Goal: Task Accomplishment & Management: Complete application form

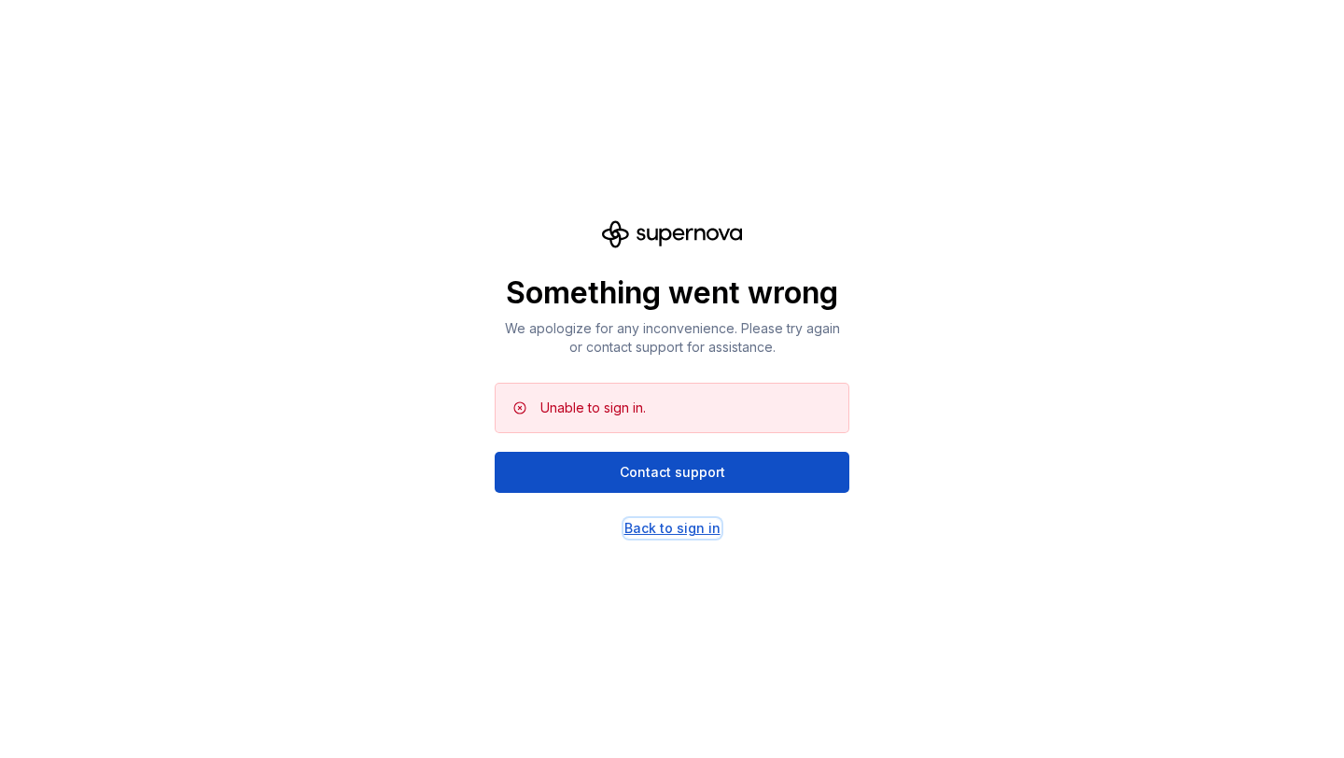
click at [712, 529] on div "Back to sign in" at bounding box center [673, 528] width 96 height 19
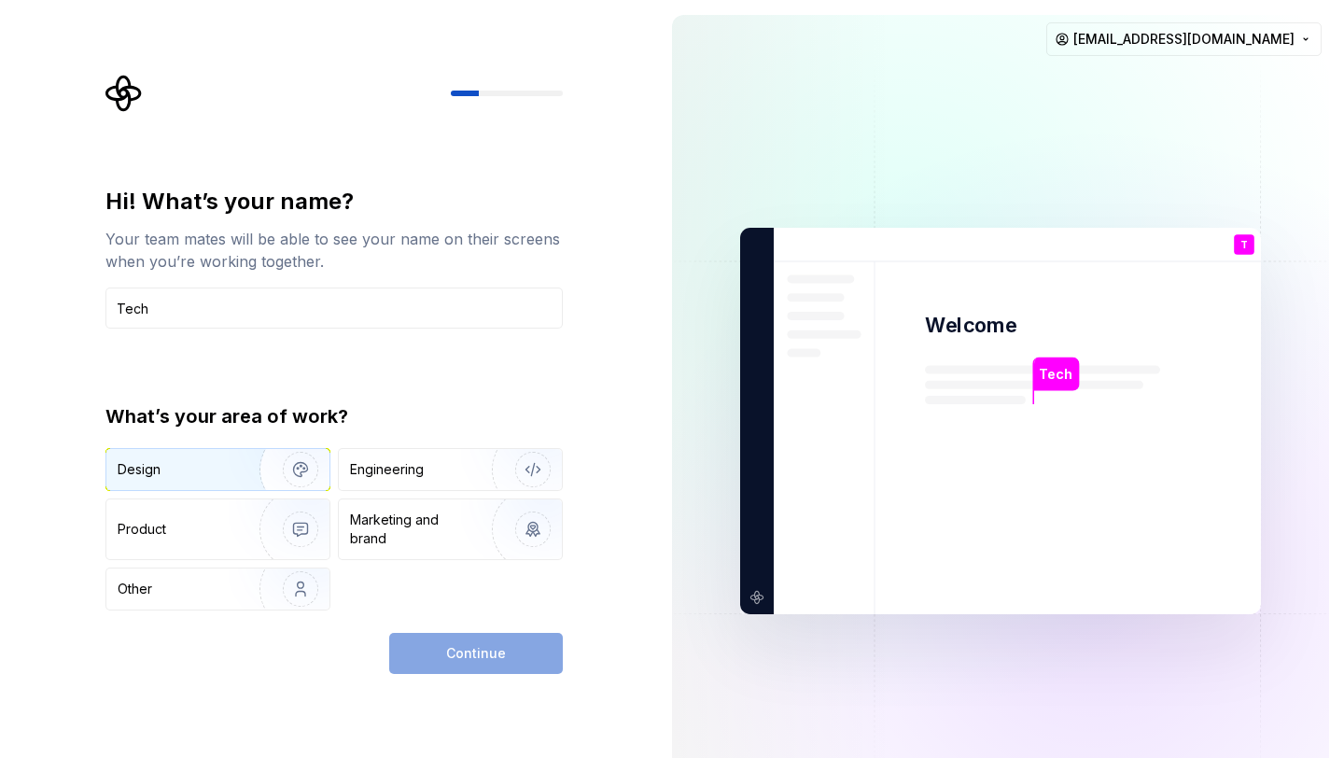
type input "Tech"
click at [222, 476] on div "Design" at bounding box center [177, 469] width 118 height 19
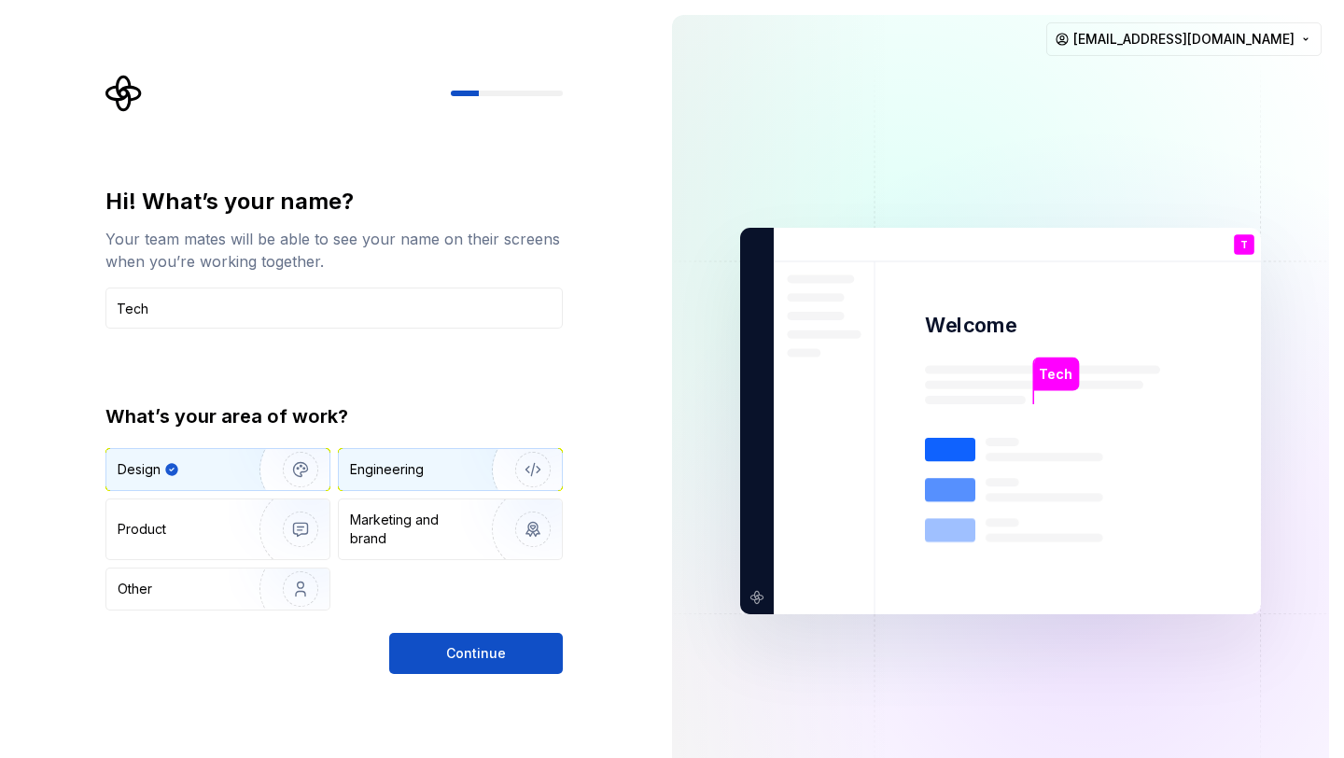
click at [371, 473] on div "Engineering" at bounding box center [387, 469] width 74 height 19
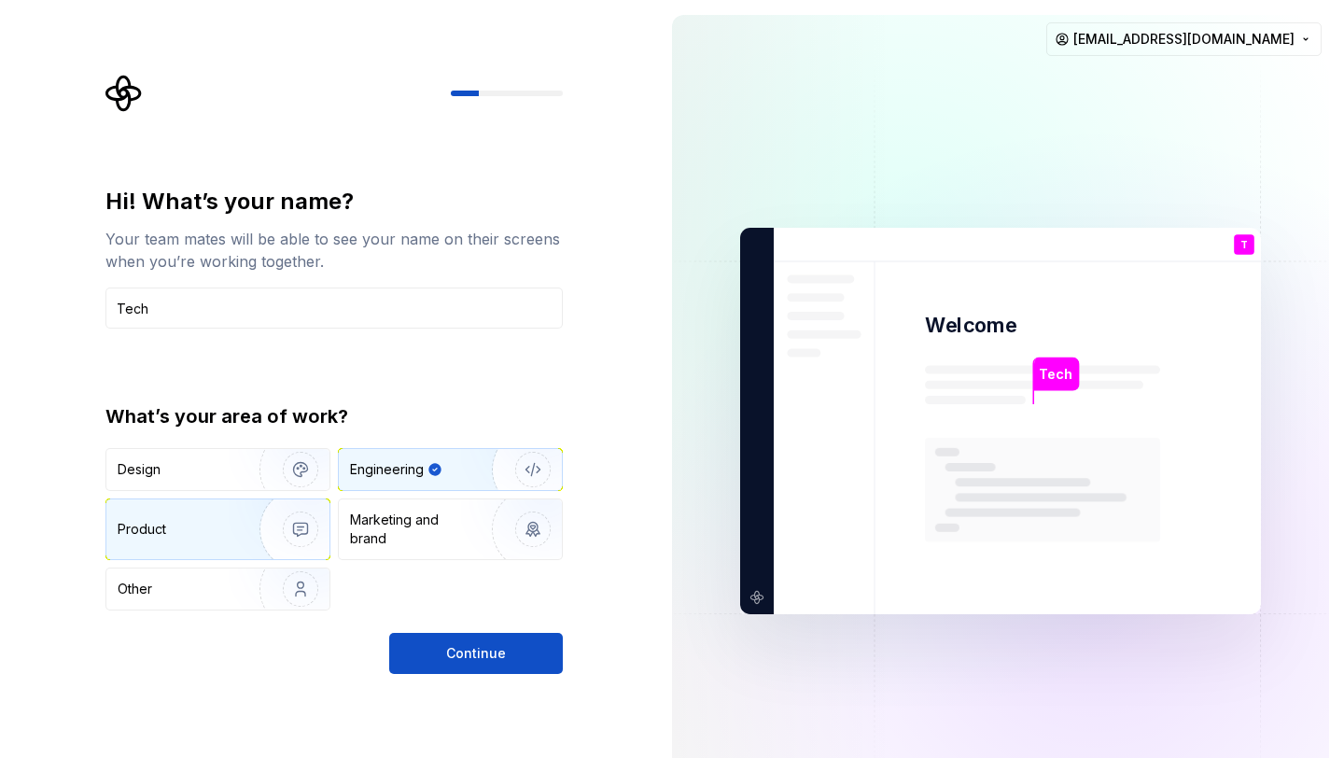
click at [246, 532] on img "button" at bounding box center [289, 529] width 120 height 125
click at [430, 458] on div "Engineering" at bounding box center [450, 469] width 223 height 41
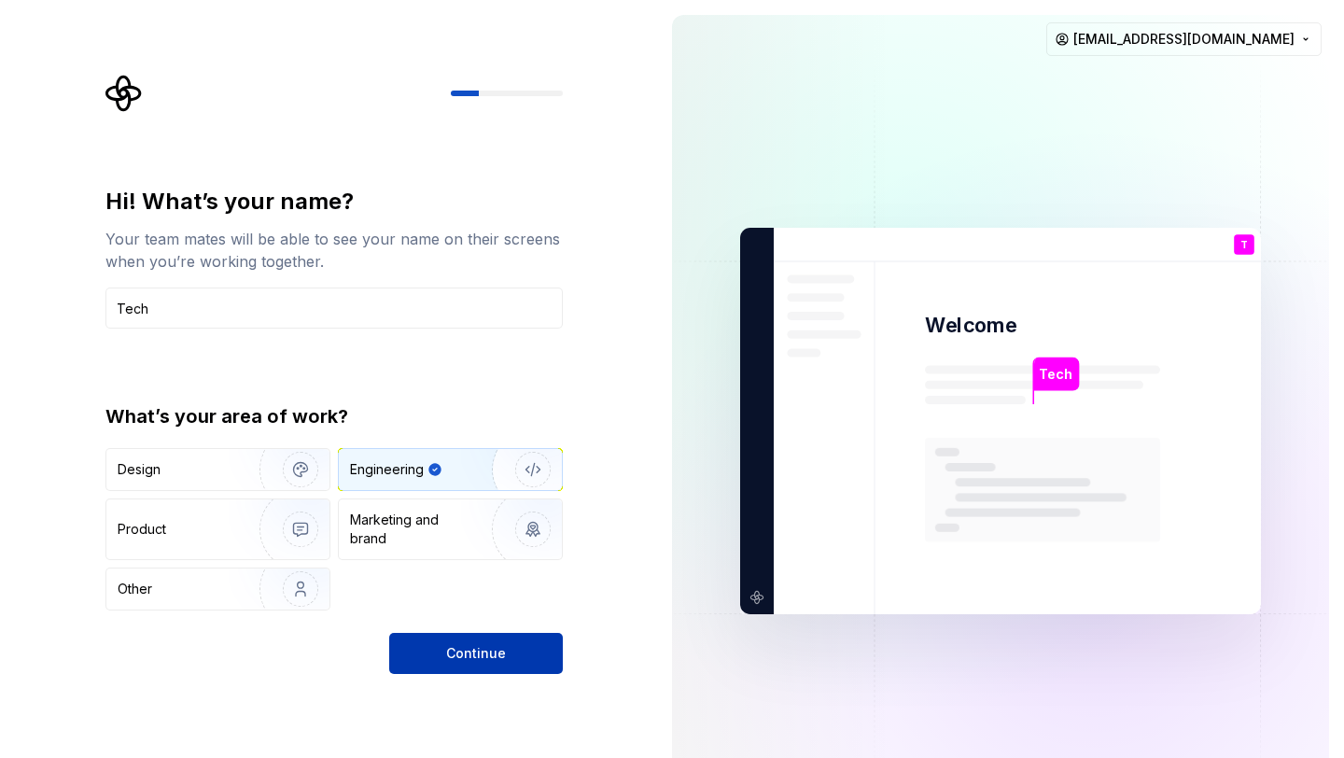
click at [430, 648] on button "Continue" at bounding box center [476, 653] width 174 height 41
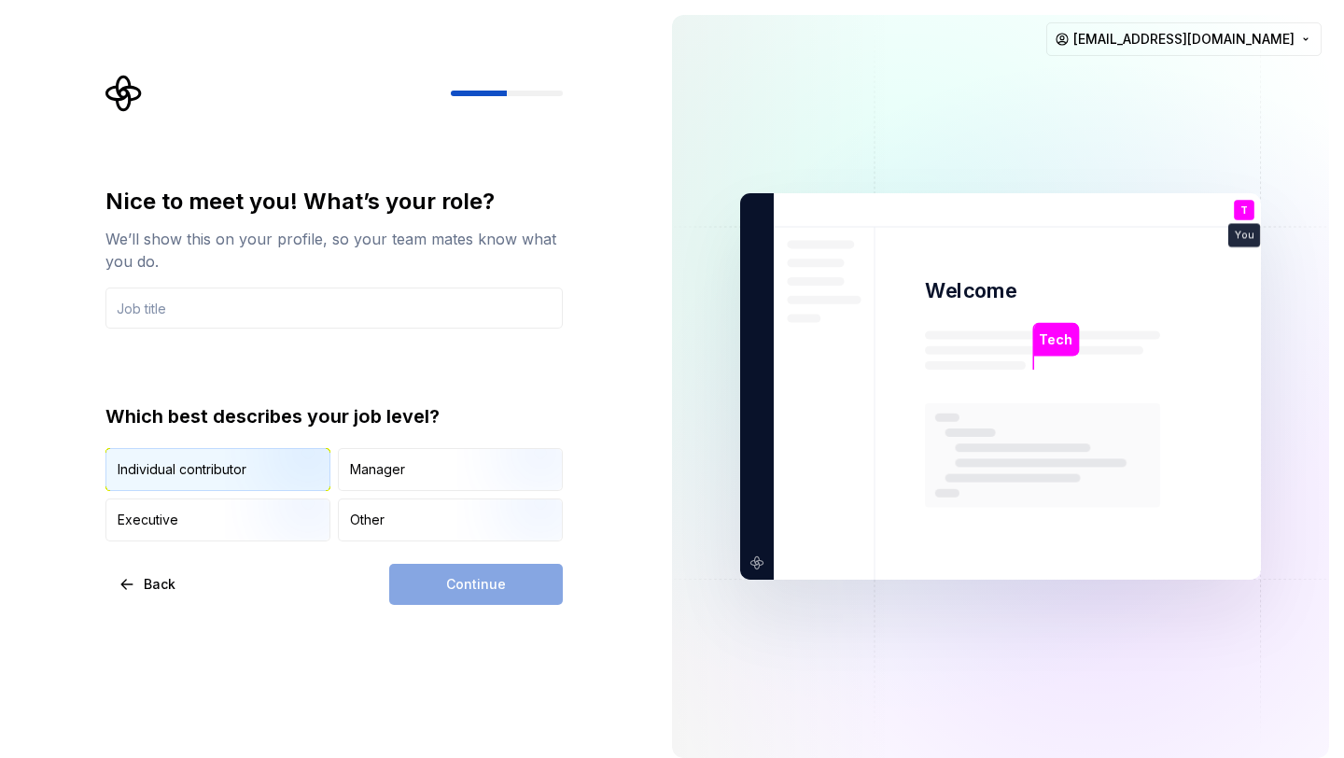
click at [255, 476] on img "button" at bounding box center [285, 492] width 120 height 125
click at [498, 565] on div "Continue" at bounding box center [476, 584] width 174 height 41
click at [358, 324] on input "text" at bounding box center [333, 308] width 457 height 41
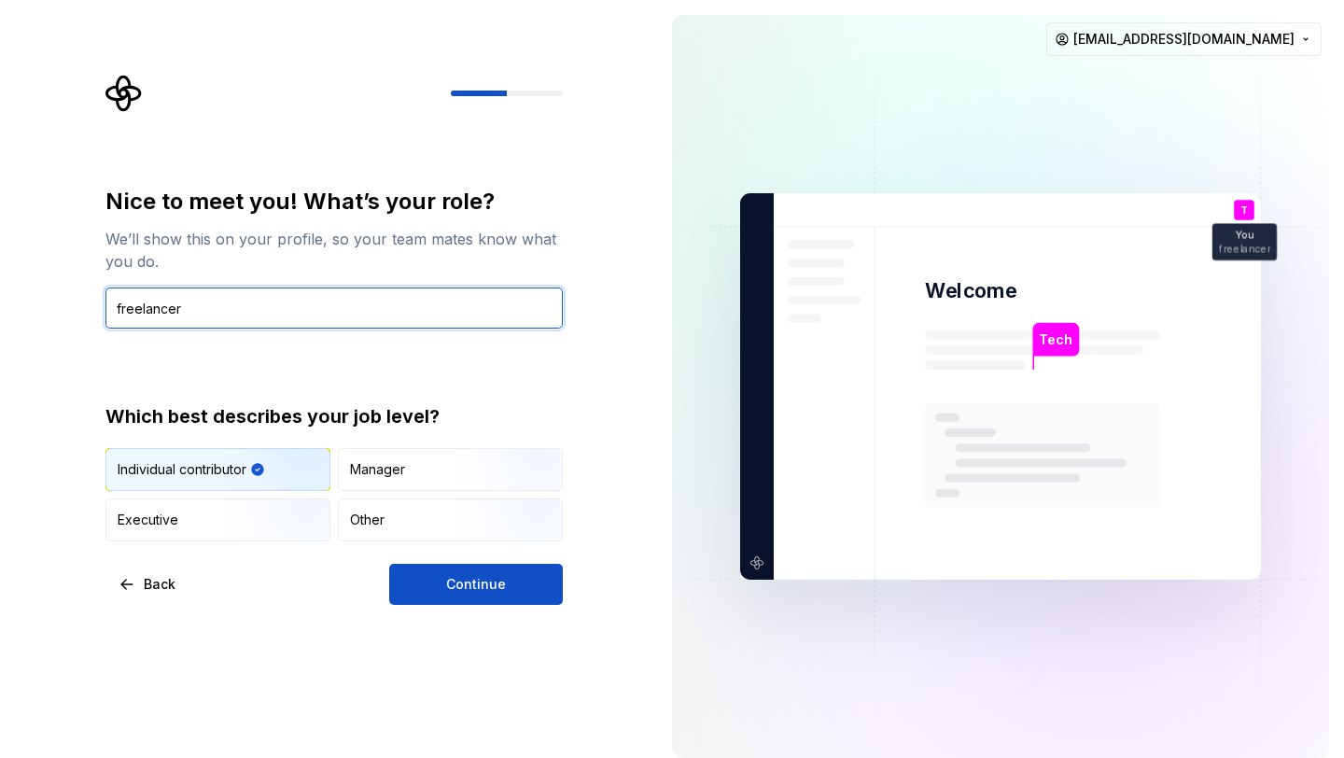
type input "freelancer"
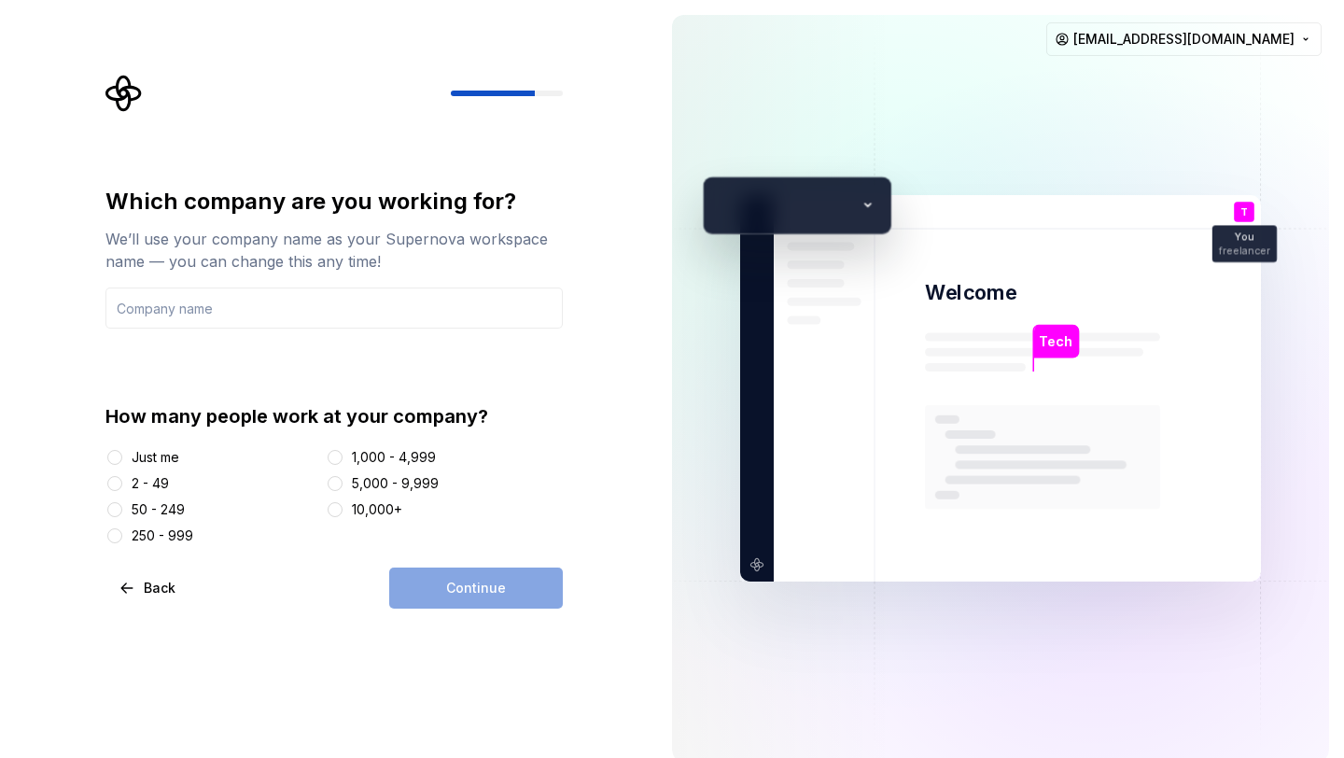
click at [157, 452] on div "Just me" at bounding box center [156, 457] width 48 height 19
click at [122, 452] on button "Just me" at bounding box center [114, 457] width 15 height 15
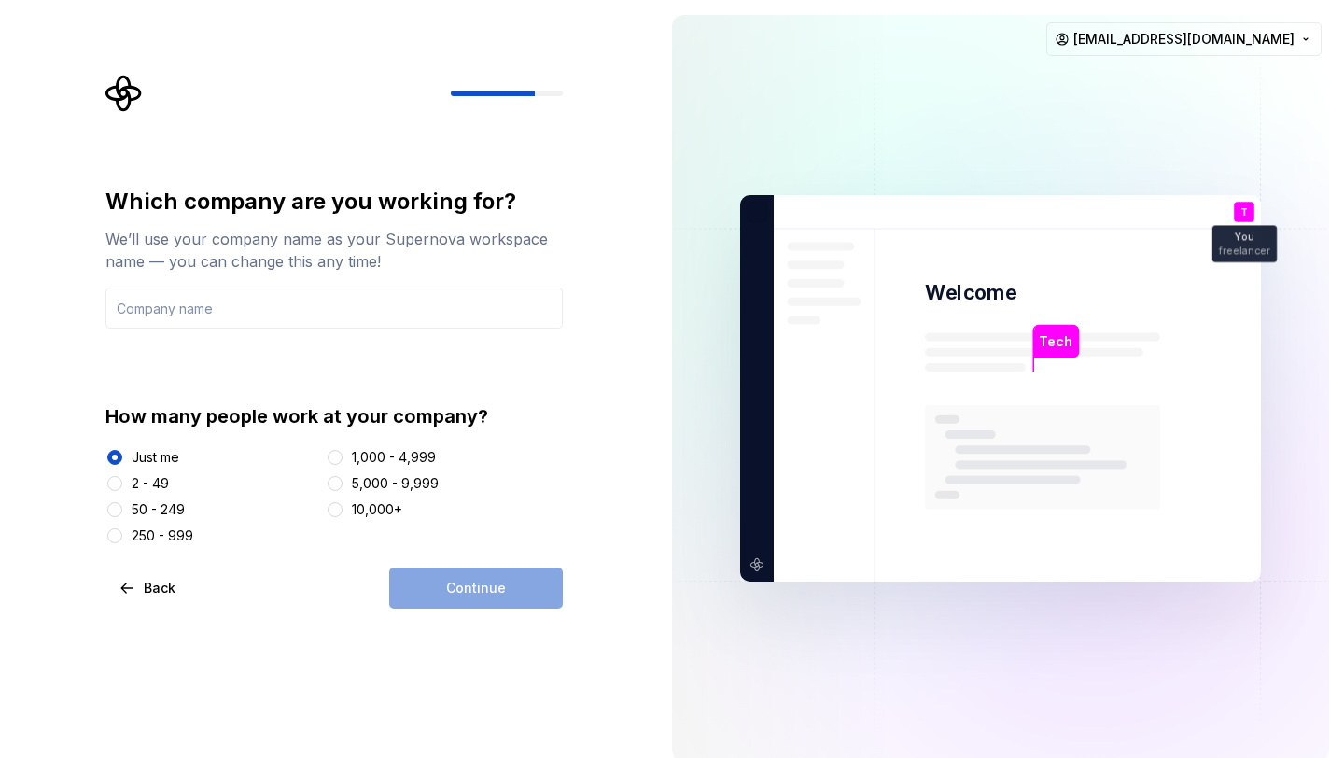
click at [447, 595] on div "Continue" at bounding box center [476, 588] width 174 height 41
click at [380, 336] on div "Which company are you working for? We’ll use your company name as your Supernov…" at bounding box center [333, 366] width 457 height 359
click at [386, 295] on input "text" at bounding box center [333, 308] width 457 height 41
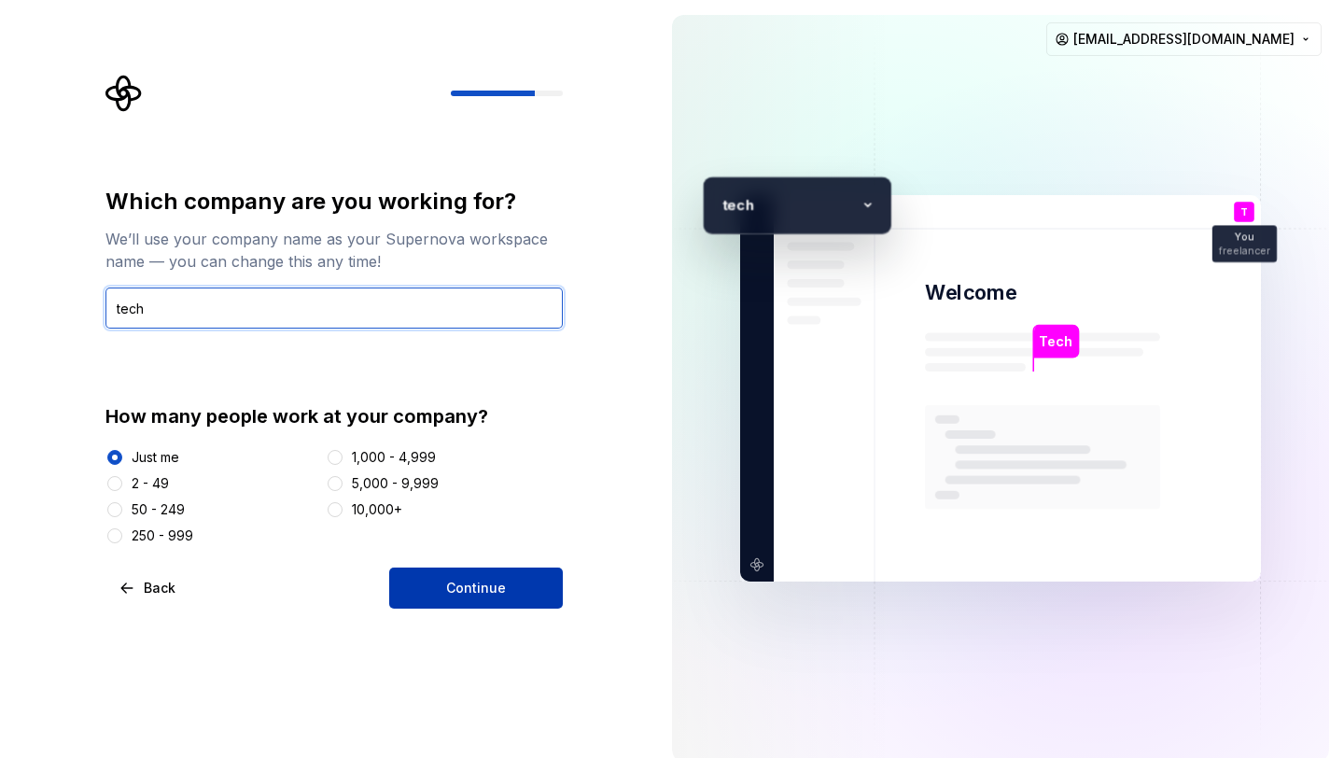
type input "tech"
click at [483, 584] on span "Continue" at bounding box center [476, 588] width 60 height 19
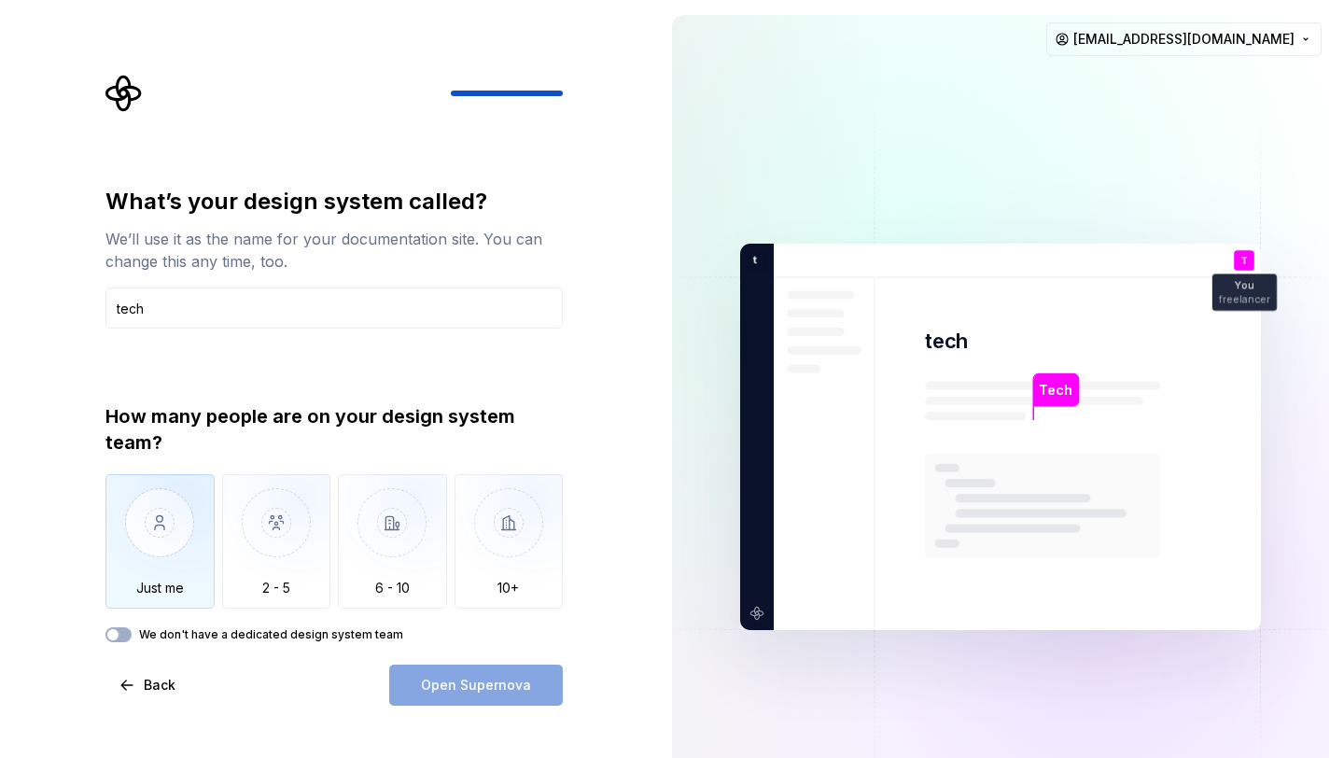
type input "tech"
click at [171, 525] on img "button" at bounding box center [159, 536] width 109 height 125
click at [500, 699] on button "Open Supernova" at bounding box center [476, 685] width 174 height 41
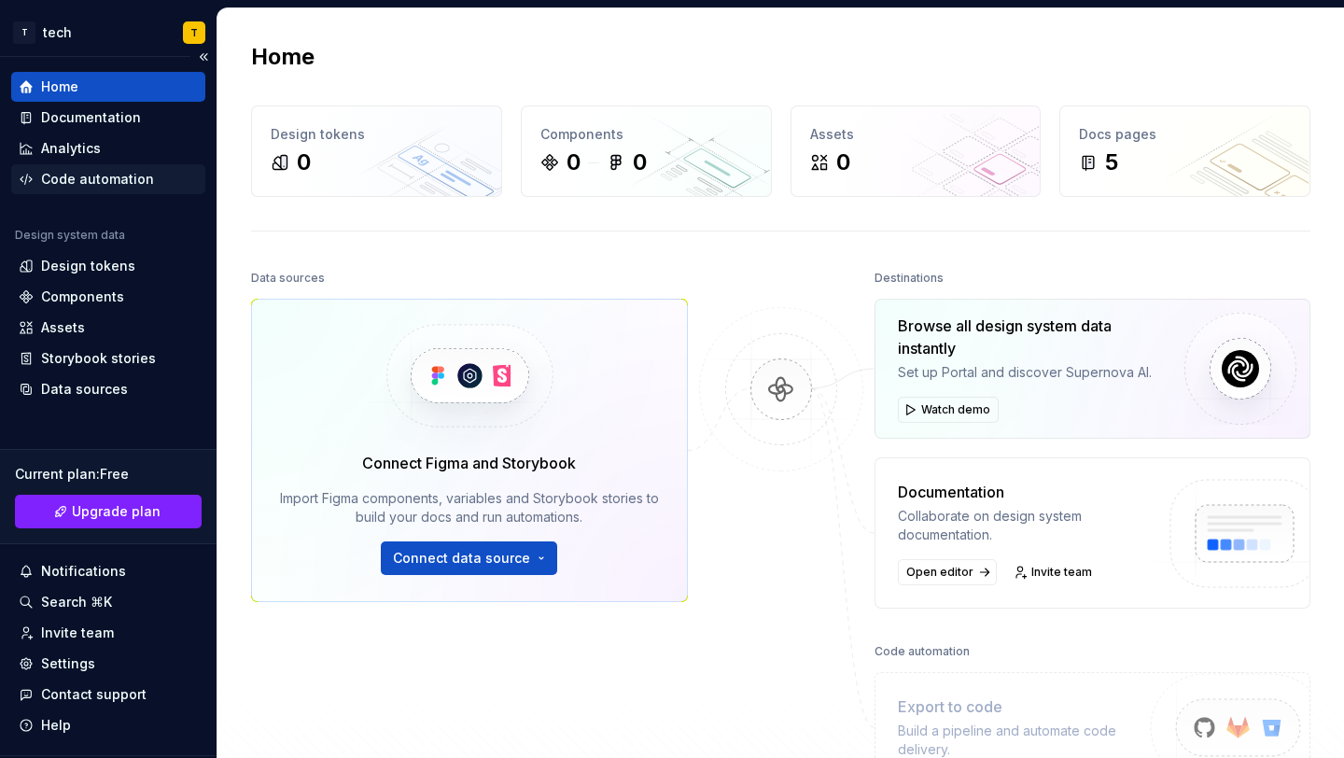
click at [106, 170] on div "Code automation" at bounding box center [97, 179] width 113 height 19
